Goal: Task Accomplishment & Management: Manage account settings

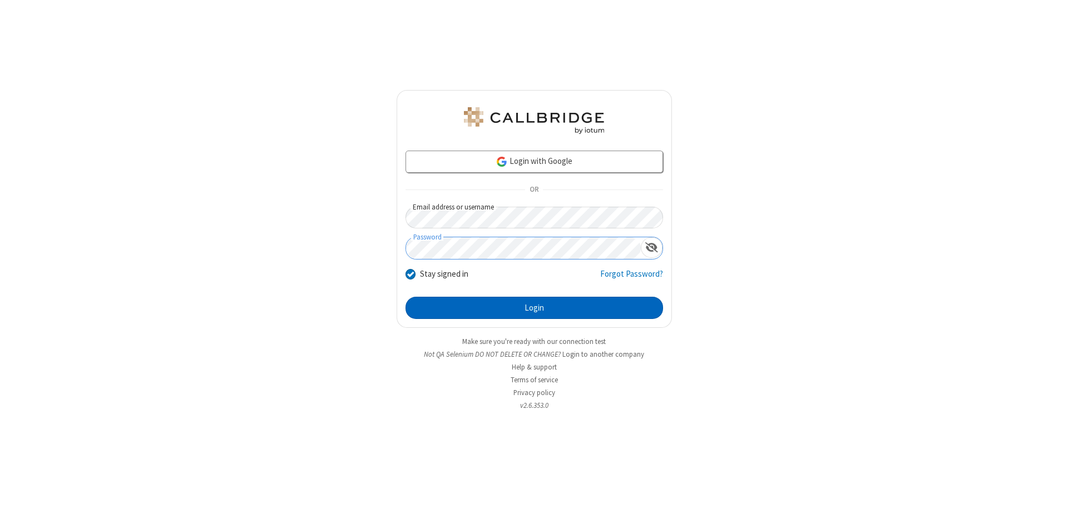
click at [534, 308] on button "Login" at bounding box center [533, 308] width 257 height 22
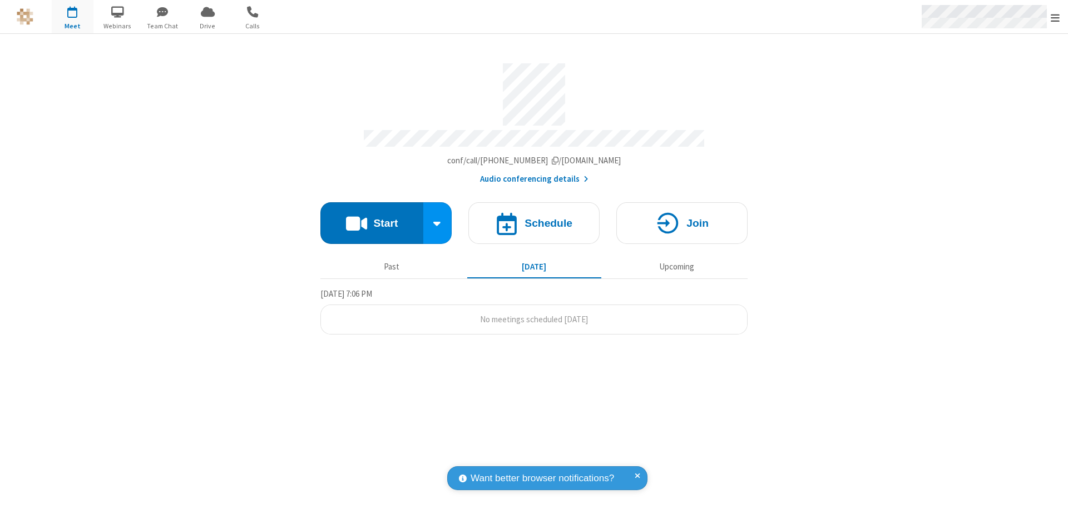
click at [1055, 17] on span "Open menu" at bounding box center [1054, 17] width 9 height 11
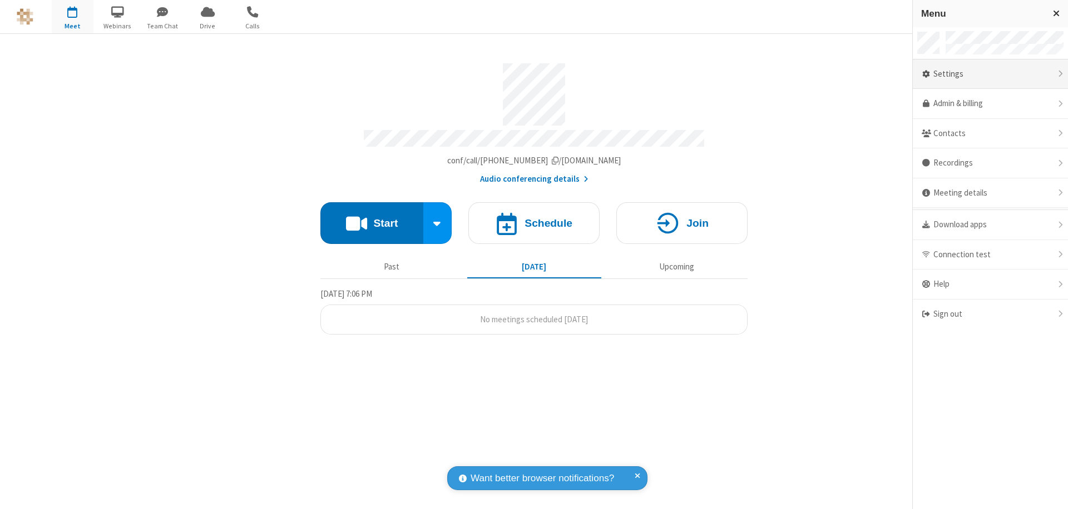
click at [990, 74] on div "Settings" at bounding box center [989, 74] width 155 height 30
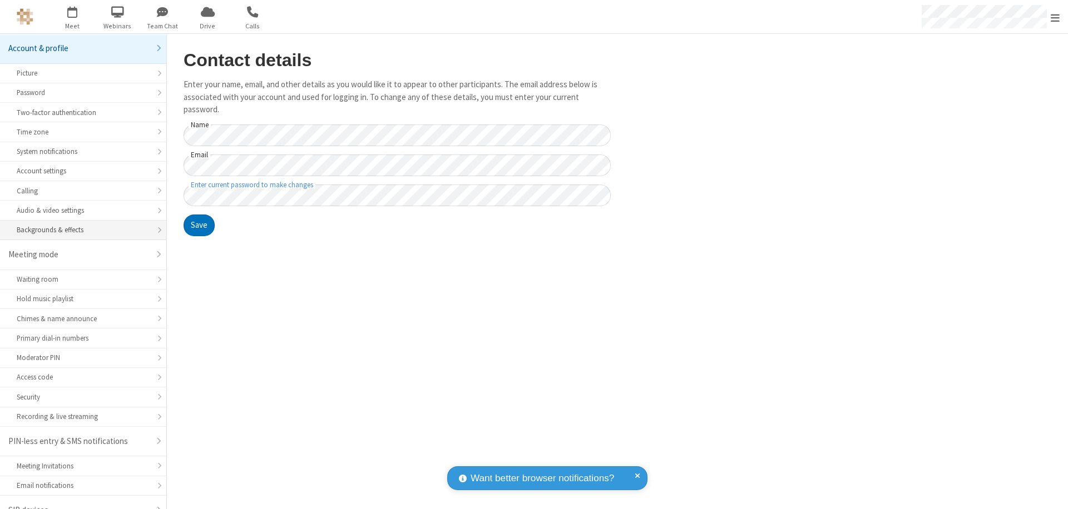
click at [79, 225] on div "Backgrounds & effects" at bounding box center [83, 230] width 133 height 11
